Goal: Transaction & Acquisition: Purchase product/service

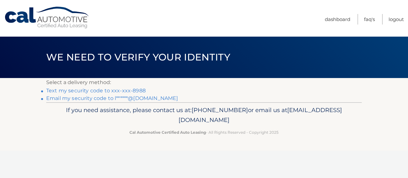
click at [86, 99] on link "Email my security code to l******@[DOMAIN_NAME]" at bounding box center [112, 98] width 132 height 6
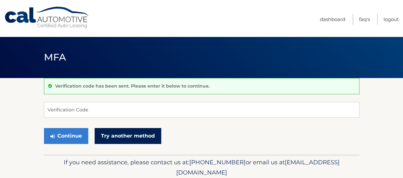
click at [133, 135] on link "Try another method" at bounding box center [128, 136] width 67 height 16
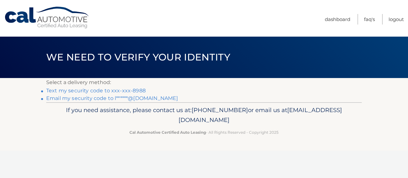
click at [60, 100] on link "Email my security code to l******@msn.com" at bounding box center [112, 98] width 132 height 6
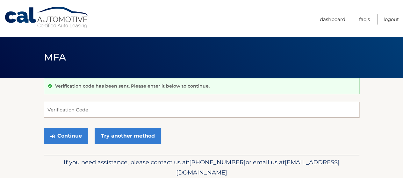
click at [74, 111] on input "Verification Code" at bounding box center [202, 110] width 316 height 16
click at [70, 111] on input "3666" at bounding box center [202, 110] width 316 height 16
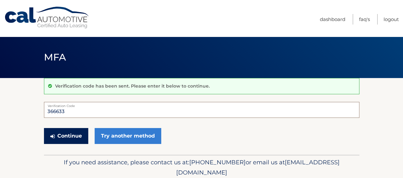
type input "366633"
click at [79, 140] on button "Continue" at bounding box center [66, 136] width 44 height 16
click at [77, 134] on button "Continue" at bounding box center [66, 136] width 44 height 16
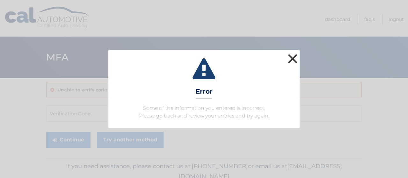
click at [292, 56] on button "×" at bounding box center [292, 58] width 13 height 13
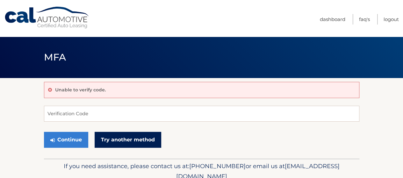
click at [128, 140] on link "Try another method" at bounding box center [128, 140] width 67 height 16
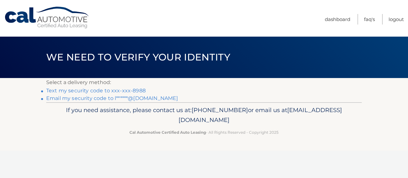
click at [77, 98] on link "Email my security code to l******@msn.com" at bounding box center [112, 98] width 132 height 6
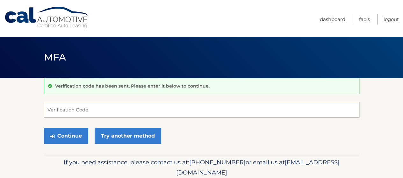
paste input "905042"
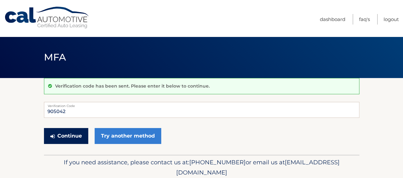
click at [70, 136] on button "Continue" at bounding box center [66, 136] width 44 height 16
click at [69, 134] on button "Continue" at bounding box center [66, 136] width 44 height 16
drag, startPoint x: 71, startPoint y: 110, endPoint x: 36, endPoint y: 106, distance: 35.4
click at [36, 106] on section "Verification code has been sent. Please enter it below to continue. 905042 Veri…" at bounding box center [201, 116] width 403 height 77
type input "905402"
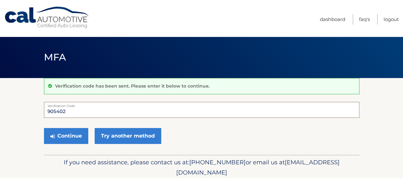
click at [44, 128] on button "Continue" at bounding box center [66, 136] width 44 height 16
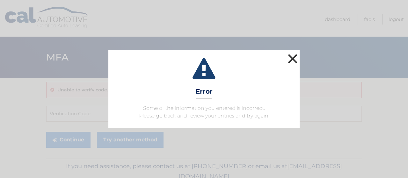
click at [293, 57] on button "×" at bounding box center [292, 58] width 13 height 13
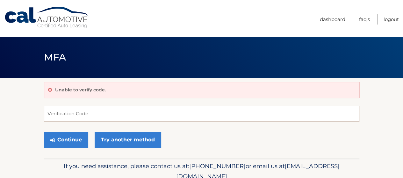
click at [120, 91] on div "Unable to verify code." at bounding box center [202, 90] width 316 height 16
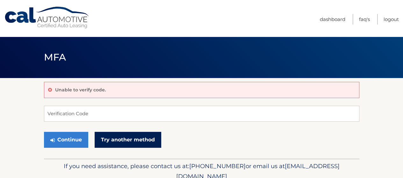
click at [122, 141] on link "Try another method" at bounding box center [128, 140] width 67 height 16
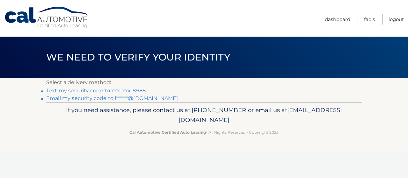
click at [77, 98] on link "Email my security code to l******@[DOMAIN_NAME]" at bounding box center [112, 98] width 132 height 6
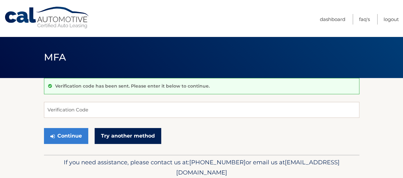
click at [120, 138] on link "Try another method" at bounding box center [128, 136] width 67 height 16
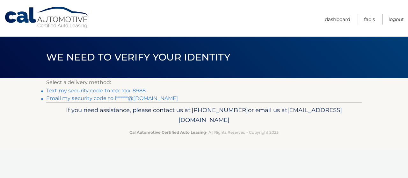
click at [100, 91] on link "Text my security code to xxx-xxx-8988" at bounding box center [96, 91] width 100 height 6
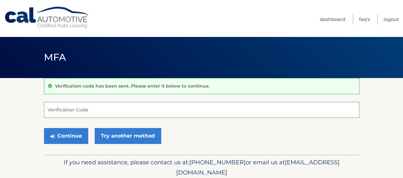
click at [57, 112] on input "Verification Code" at bounding box center [202, 110] width 316 height 16
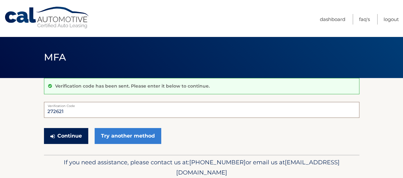
type input "272621"
click at [77, 135] on button "Continue" at bounding box center [66, 136] width 44 height 16
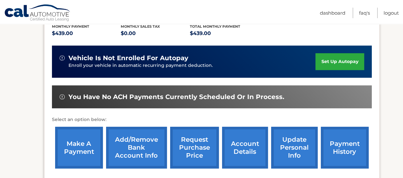
scroll to position [149, 0]
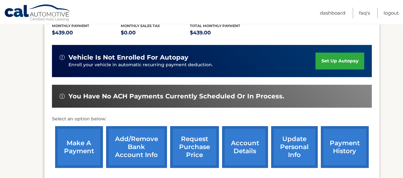
click at [81, 137] on link "make a payment" at bounding box center [79, 147] width 48 height 42
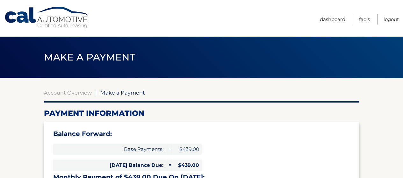
select select "NWE4NTlmY2YtZTEzMi00NWJiLTg1ZGUtYzQ3OGQ5ZmNkZjU2"
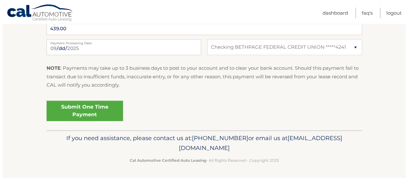
scroll to position [304, 0]
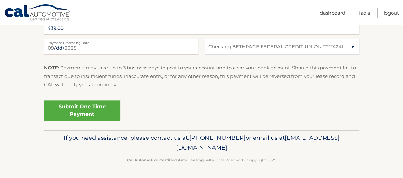
click at [100, 108] on link "Submit One Time Payment" at bounding box center [82, 110] width 77 height 20
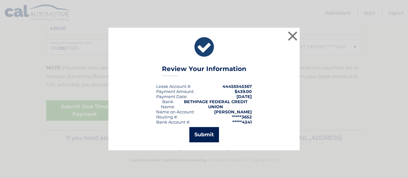
click at [208, 136] on button "Submit" at bounding box center [204, 134] width 30 height 15
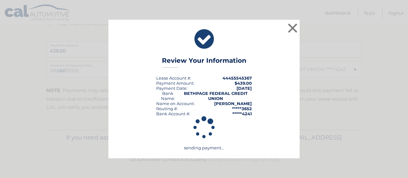
scroll to position [281, 0]
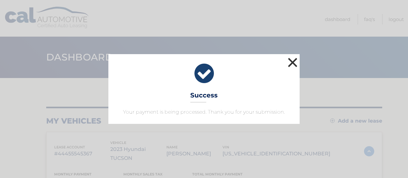
click at [287, 60] on button "×" at bounding box center [292, 62] width 13 height 13
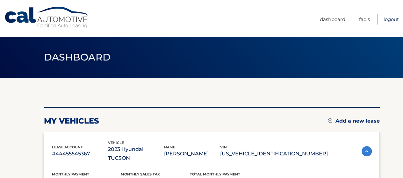
click at [392, 19] on link "Logout" at bounding box center [391, 19] width 15 height 11
